Goal: Transaction & Acquisition: Purchase product/service

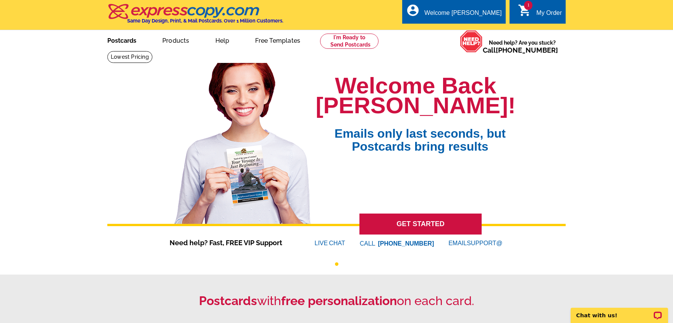
click at [128, 39] on link "Postcards" at bounding box center [121, 40] width 53 height 18
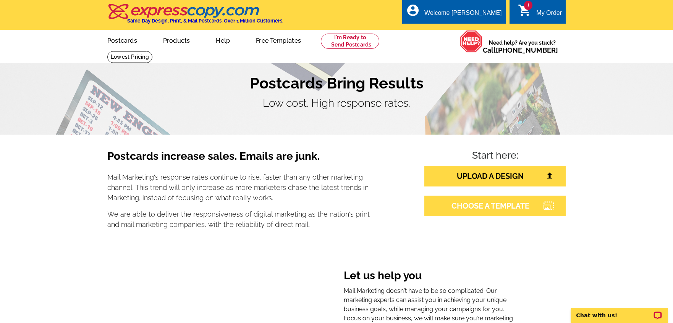
click at [454, 202] on link "CHOOSE A TEMPLATE" at bounding box center [494, 206] width 141 height 21
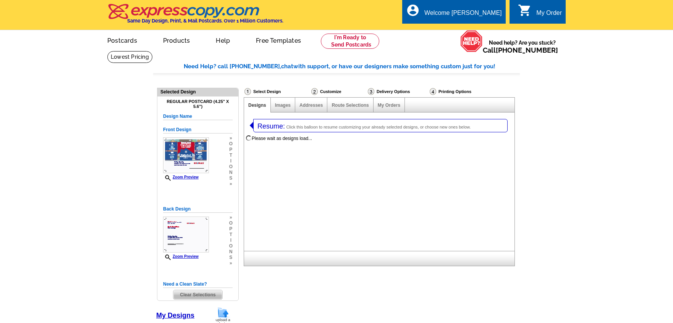
select select "1"
select select "785"
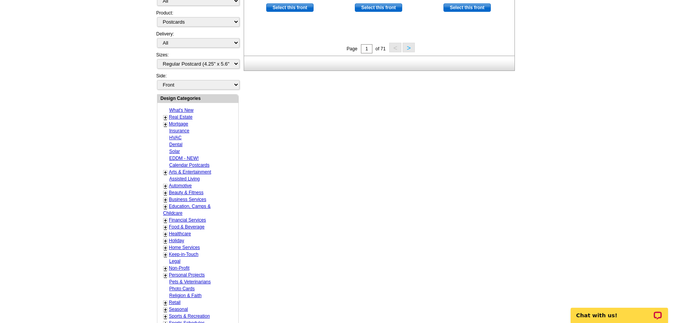
scroll to position [402, 0]
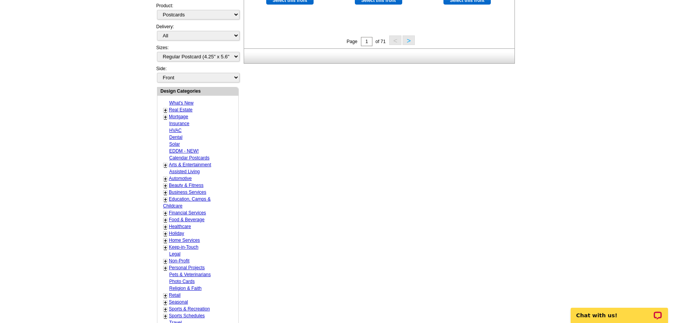
click at [164, 107] on link "+" at bounding box center [165, 110] width 3 height 6
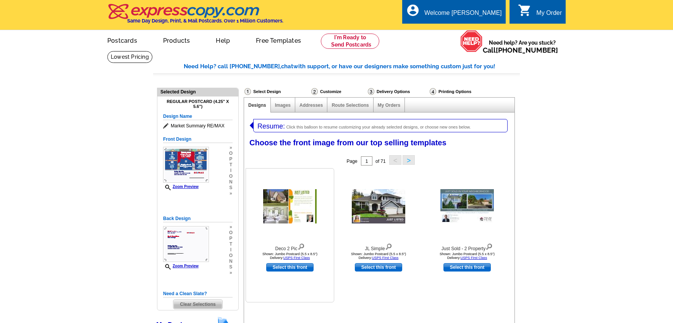
scroll to position [0, 0]
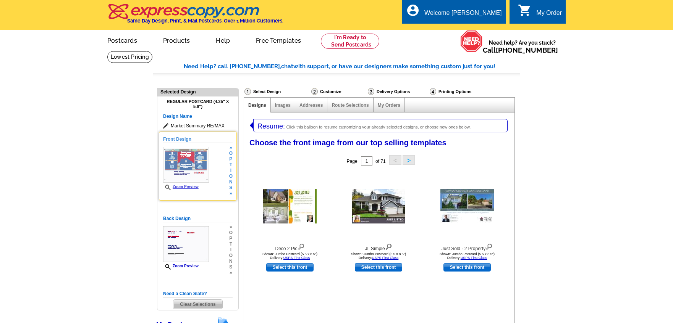
click at [175, 175] on img at bounding box center [186, 165] width 46 height 36
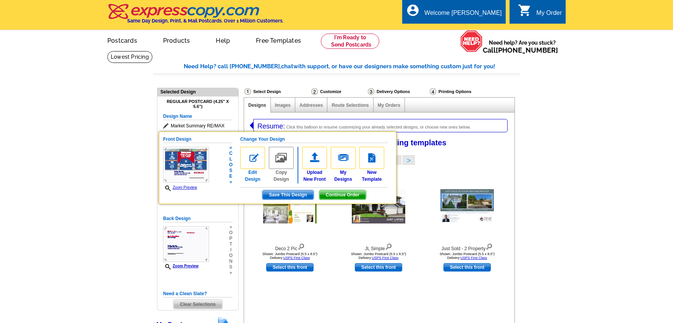
click at [249, 178] on link "Edit Design" at bounding box center [252, 165] width 25 height 36
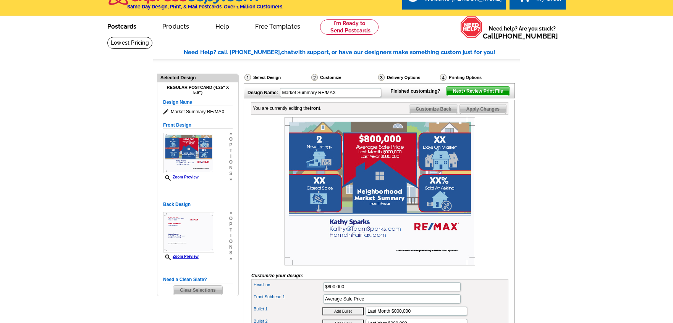
scroll to position [14, 0]
click at [121, 26] on link "Postcards" at bounding box center [121, 26] width 53 height 18
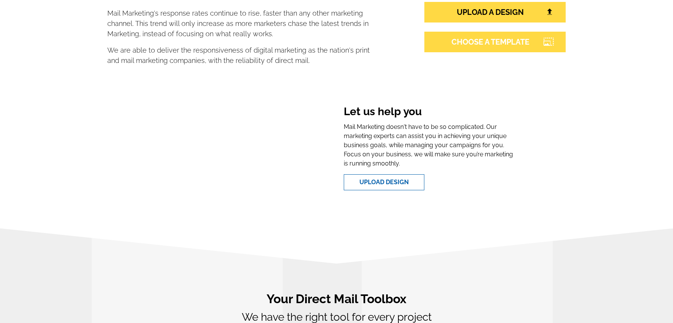
click at [474, 40] on link "CHOOSE A TEMPLATE" at bounding box center [494, 42] width 141 height 21
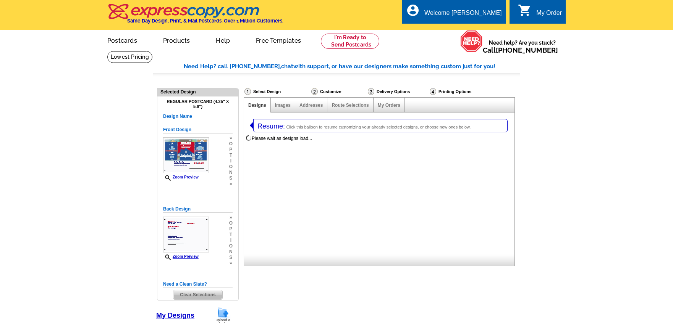
select select "1"
select select "785"
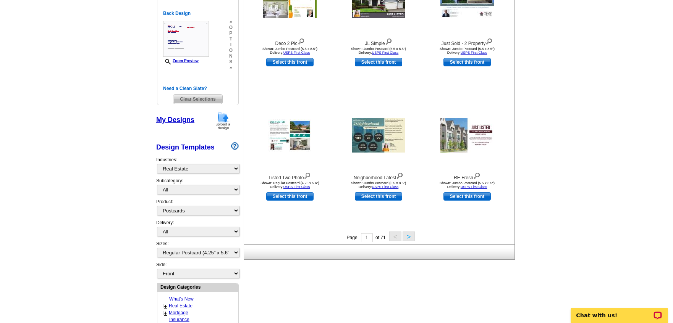
scroll to position [207, 0]
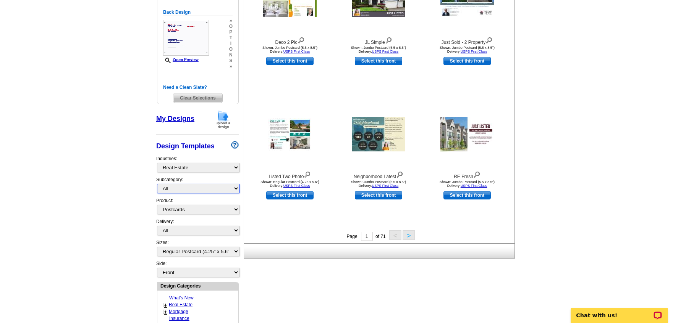
select select "791"
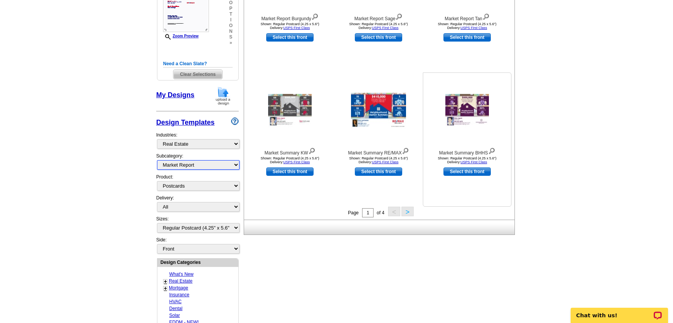
scroll to position [238, 0]
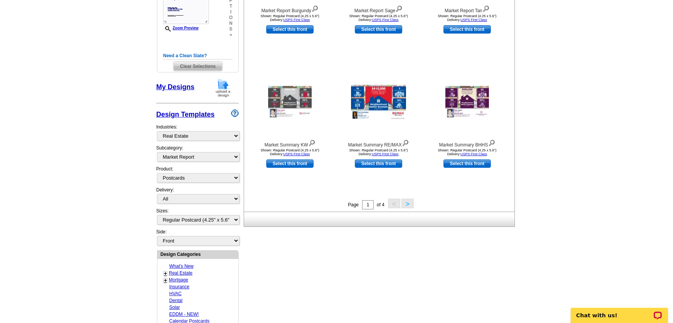
click at [405, 203] on button ">" at bounding box center [407, 204] width 12 height 10
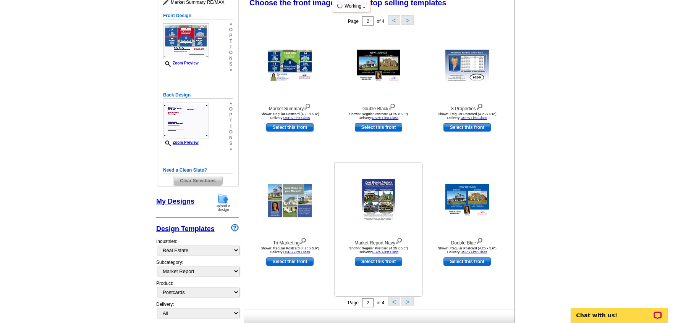
scroll to position [117, 0]
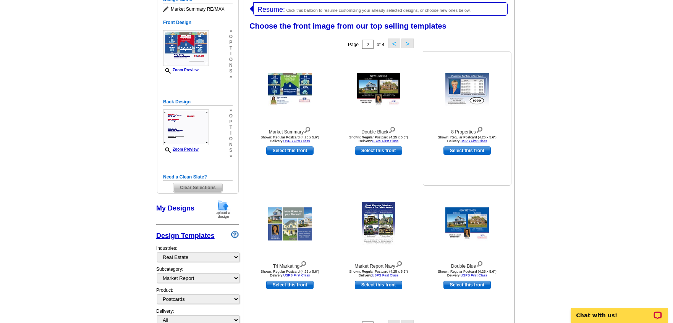
click at [464, 88] on img at bounding box center [467, 89] width 44 height 33
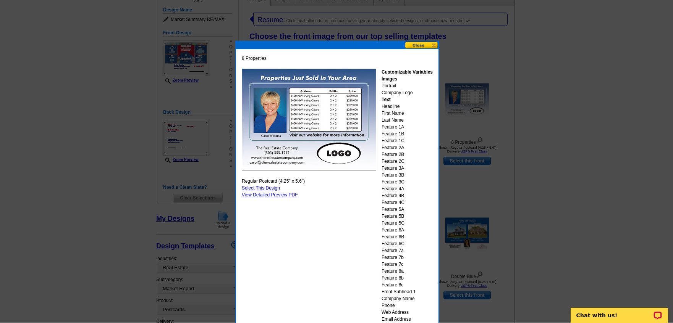
scroll to position [110, 0]
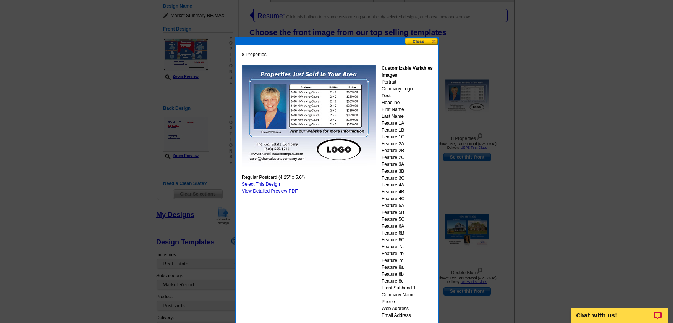
click at [417, 41] on button at bounding box center [422, 41] width 34 height 7
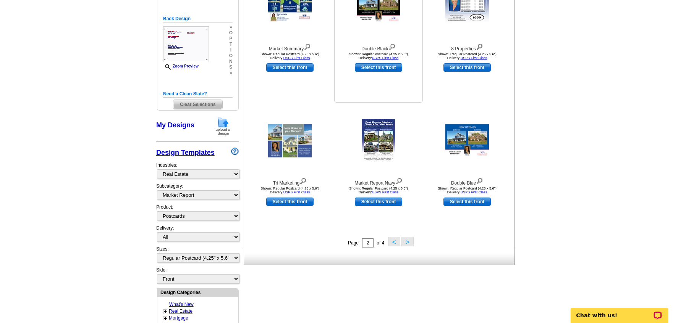
scroll to position [202, 0]
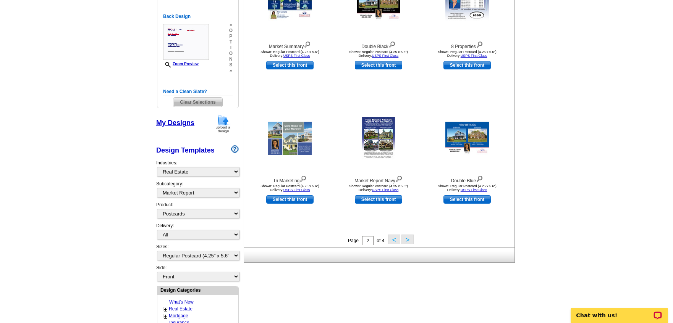
click at [408, 239] on button ">" at bounding box center [407, 240] width 12 height 10
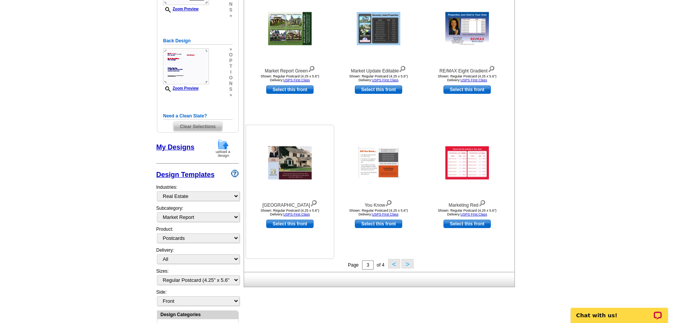
scroll to position [179, 0]
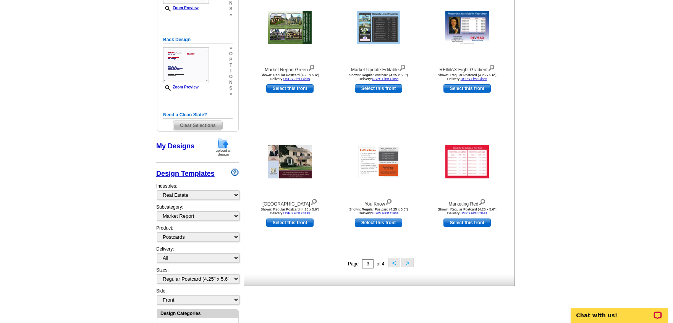
click at [405, 264] on button ">" at bounding box center [407, 263] width 12 height 10
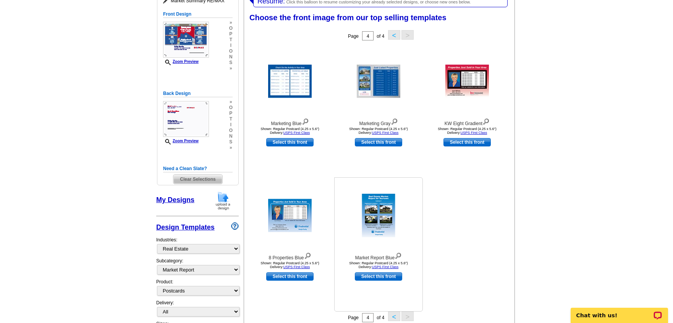
scroll to position [117, 0]
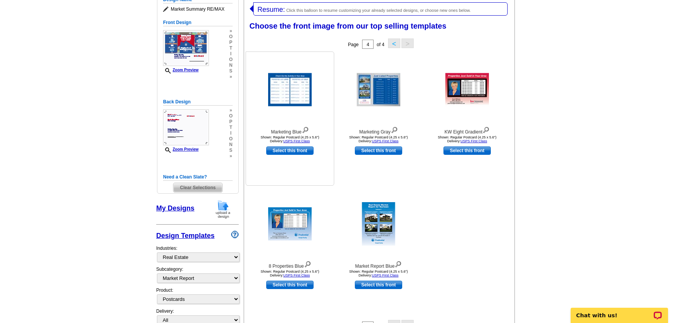
click at [305, 129] on img at bounding box center [305, 129] width 7 height 8
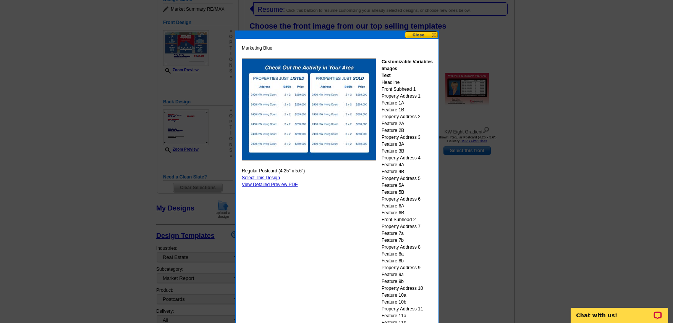
click at [419, 36] on button at bounding box center [422, 34] width 34 height 7
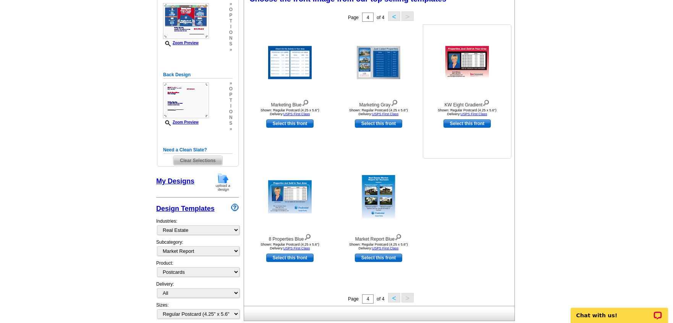
scroll to position [147, 0]
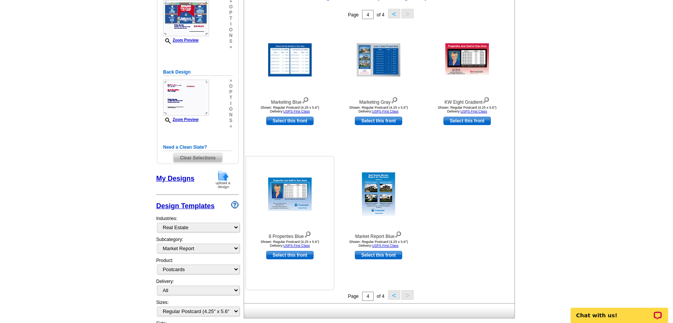
click at [309, 234] on img at bounding box center [307, 234] width 7 height 8
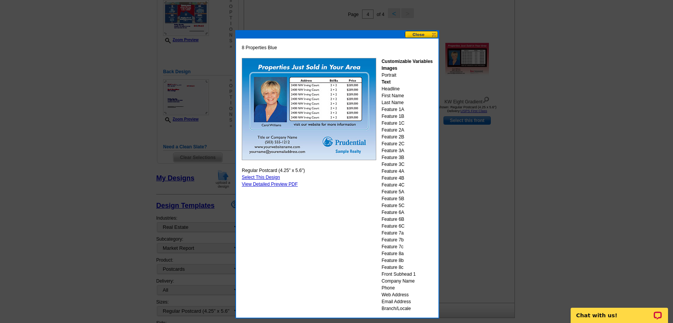
scroll to position [147, 0]
click at [419, 32] on button at bounding box center [422, 34] width 34 height 7
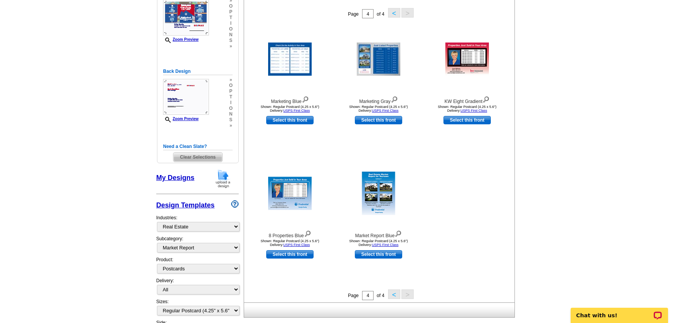
click at [549, 120] on main "Need Help? call [PHONE_NUMBER], chat with support, or have our designers make s…" at bounding box center [336, 275] width 673 height 744
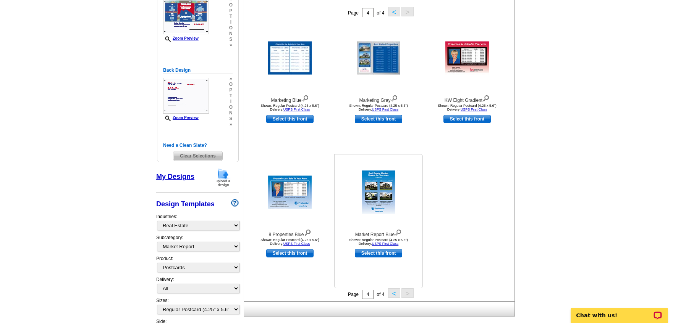
click at [374, 202] on img at bounding box center [378, 193] width 33 height 44
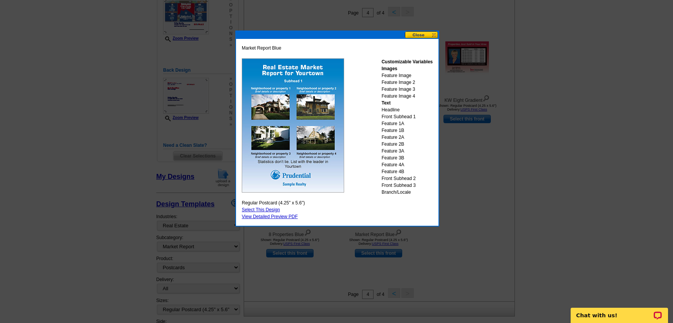
click at [418, 34] on button at bounding box center [422, 34] width 34 height 7
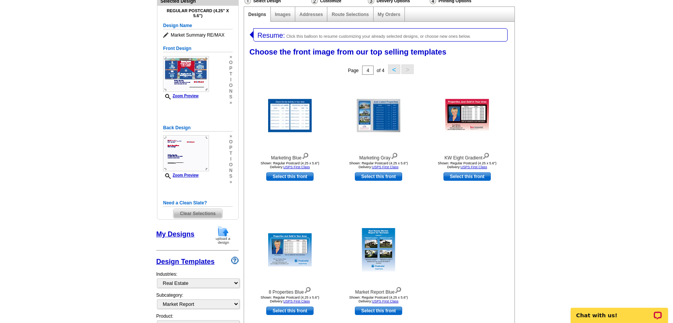
scroll to position [90, 0]
